Goal: Use online tool/utility: Utilize a website feature to perform a specific function

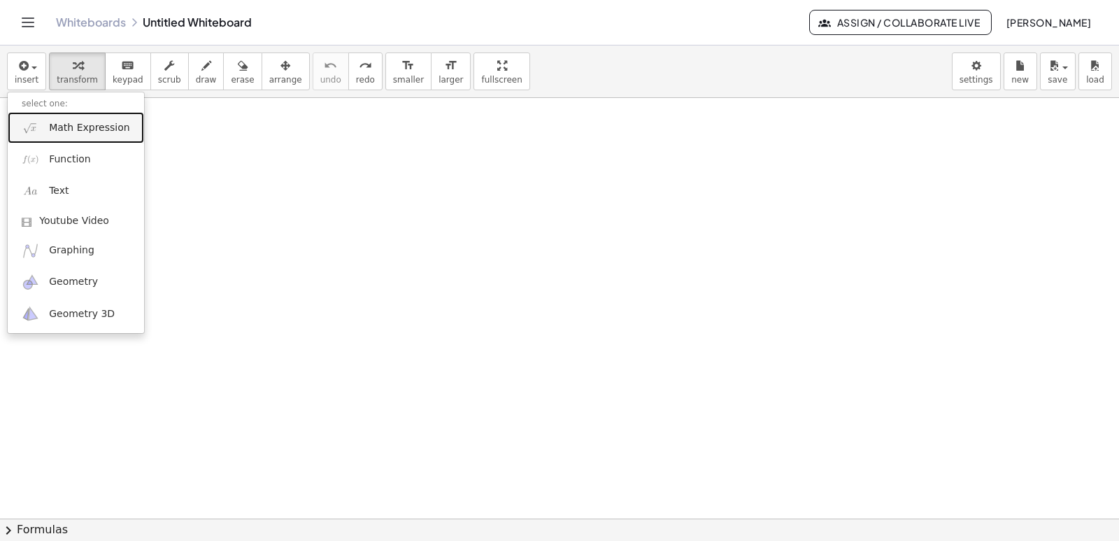
click at [66, 117] on link "Math Expression" at bounding box center [76, 127] width 136 height 31
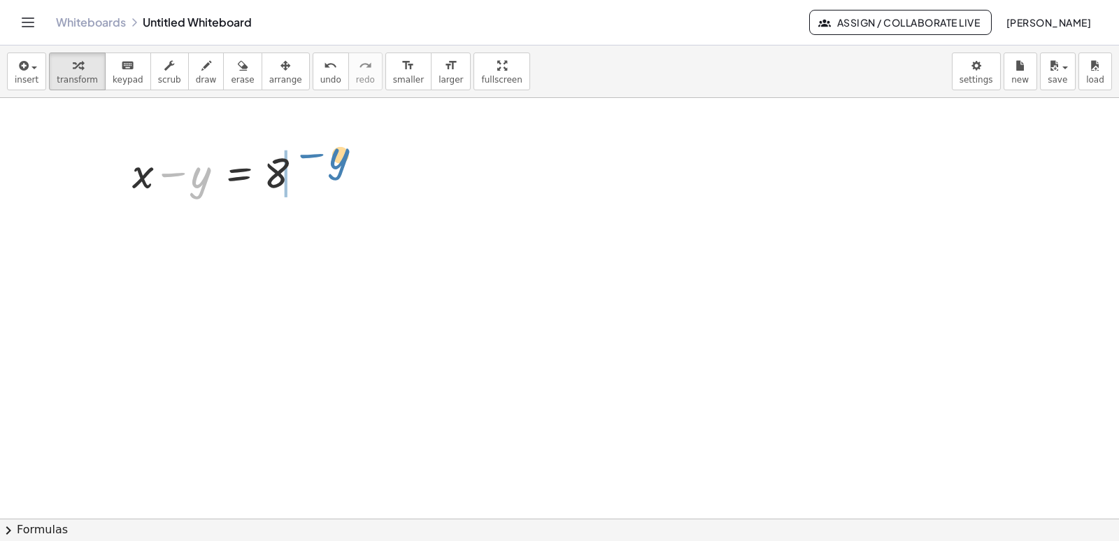
drag, startPoint x: 193, startPoint y: 170, endPoint x: 332, endPoint y: 158, distance: 139.7
click at [187, 181] on div at bounding box center [220, 171] width 191 height 56
drag, startPoint x: 192, startPoint y: 183, endPoint x: 325, endPoint y: 169, distance: 133.6
click at [325, 169] on div "− y + x − y = 8" at bounding box center [218, 171] width 215 height 63
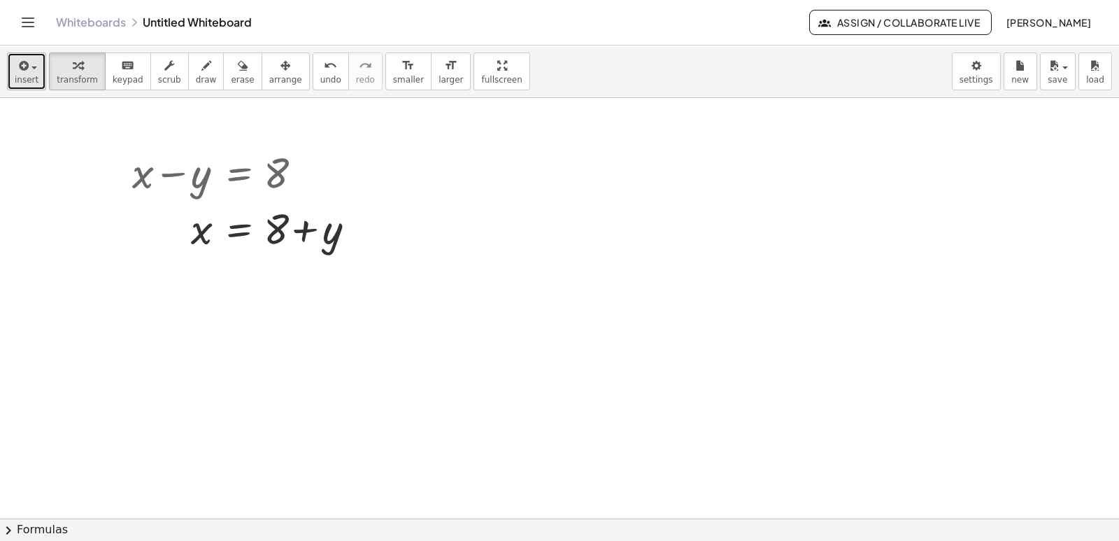
click at [34, 71] on div "button" at bounding box center [27, 65] width 24 height 17
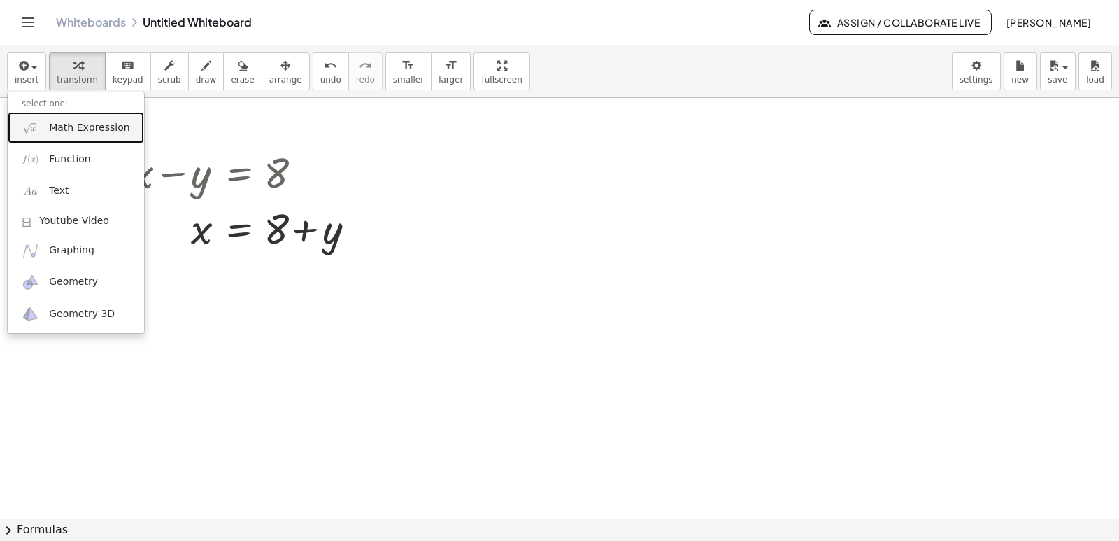
click at [66, 112] on link "Math Expression" at bounding box center [76, 127] width 136 height 31
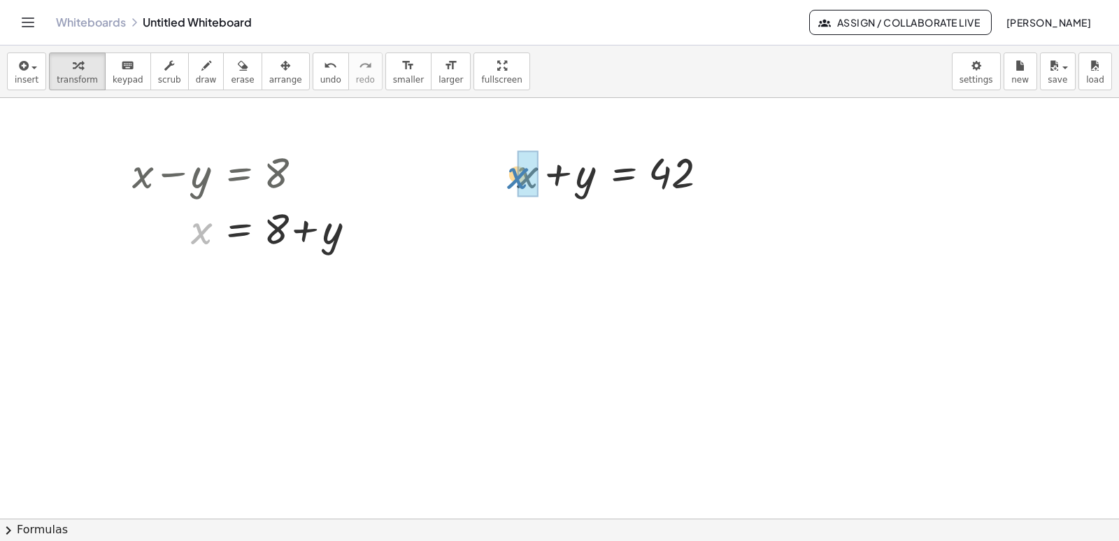
drag, startPoint x: 205, startPoint y: 233, endPoint x: 525, endPoint y: 180, distance: 324.8
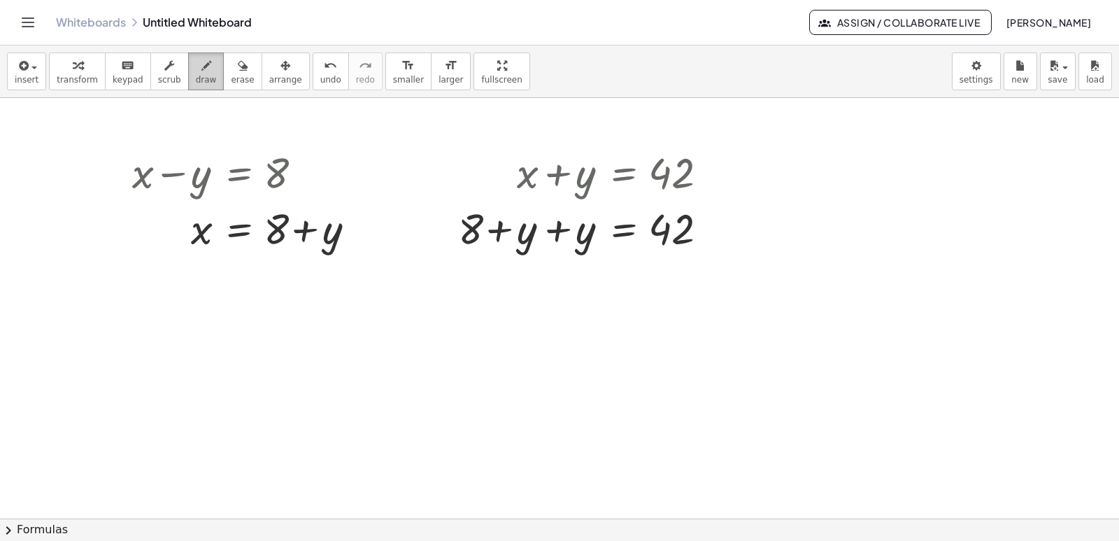
click at [196, 75] on span "draw" at bounding box center [206, 80] width 21 height 10
drag, startPoint x: 456, startPoint y: 203, endPoint x: 466, endPoint y: 251, distance: 49.3
drag, startPoint x: 530, startPoint y: 210, endPoint x: 536, endPoint y: 250, distance: 41.0
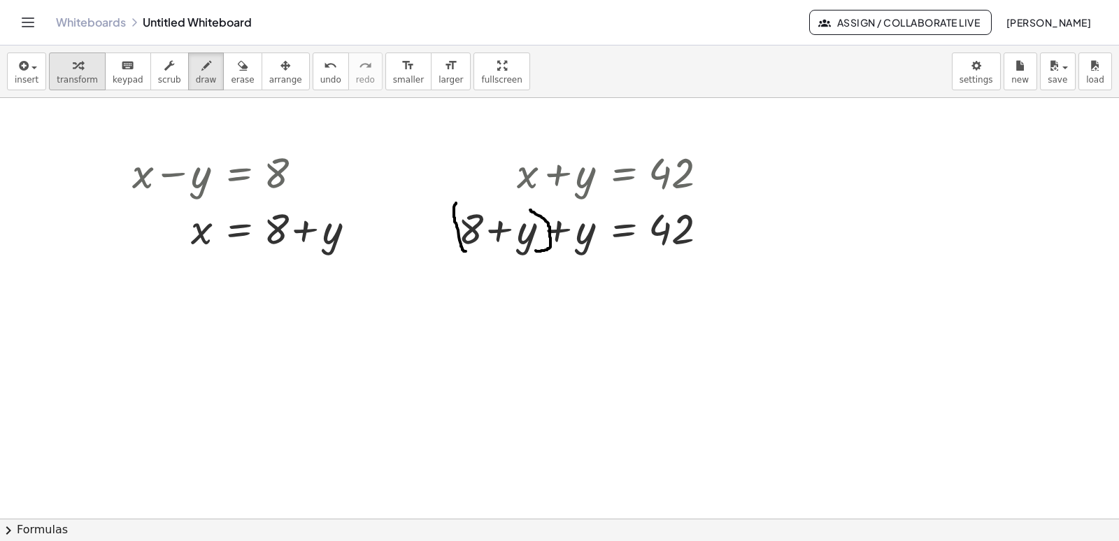
click at [63, 71] on div "button" at bounding box center [77, 65] width 41 height 17
drag, startPoint x: 473, startPoint y: 222, endPoint x: 735, endPoint y: 232, distance: 261.8
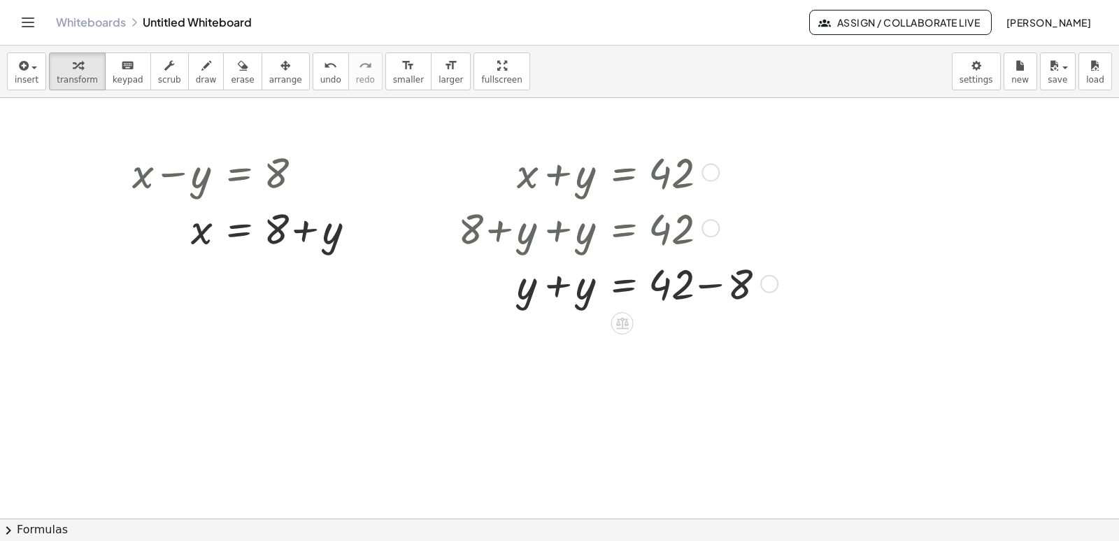
click at [560, 284] on div at bounding box center [615, 283] width 329 height 56
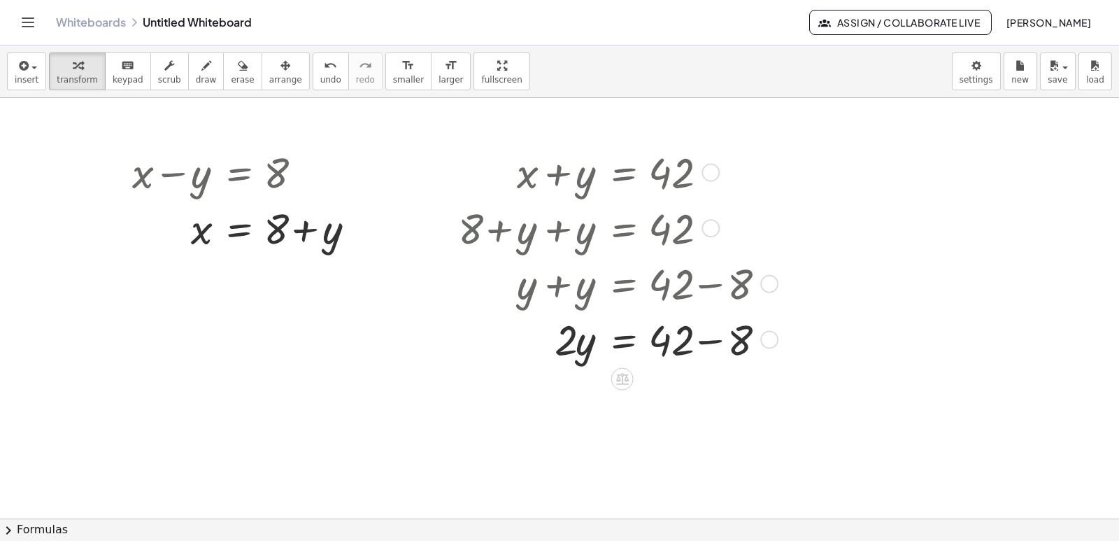
click at [709, 343] on div at bounding box center [615, 339] width 329 height 56
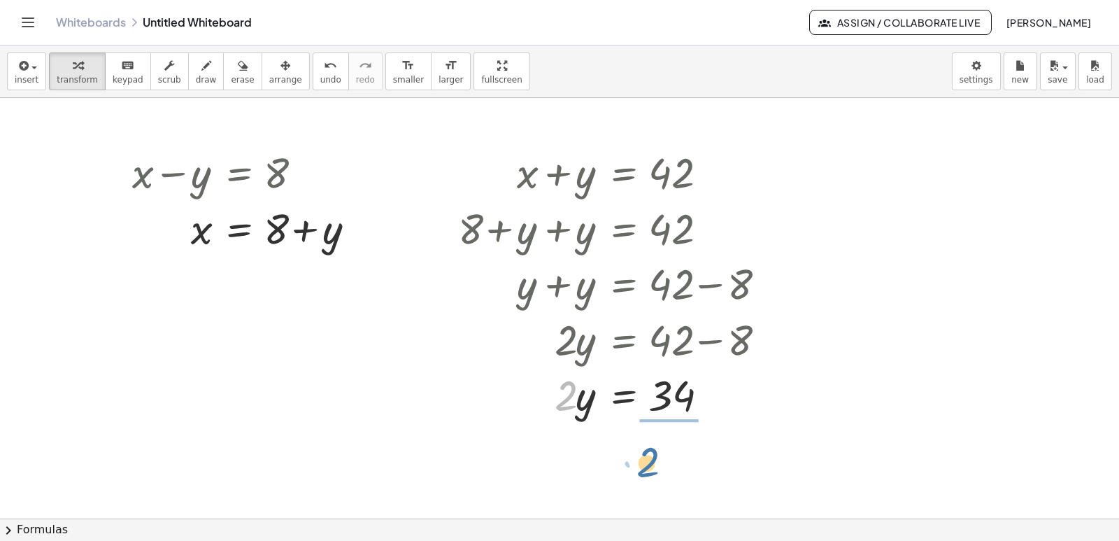
drag, startPoint x: 555, startPoint y: 399, endPoint x: 669, endPoint y: 469, distance: 133.8
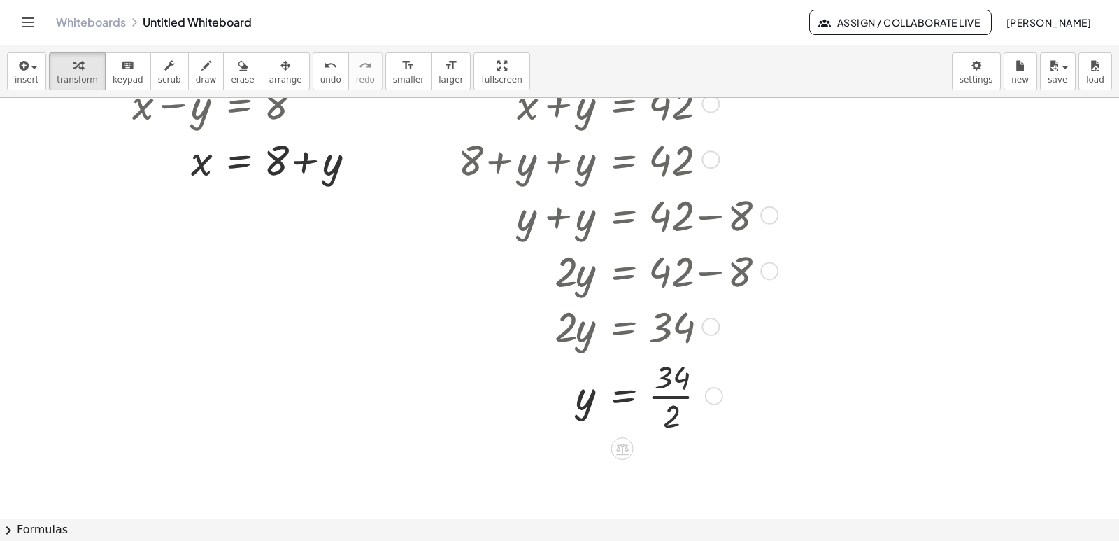
scroll to position [69, 0]
click at [675, 397] on div at bounding box center [615, 394] width 329 height 83
click at [675, 397] on div at bounding box center [615, 394] width 329 height 54
